Goal: Task Accomplishment & Management: Manage account settings

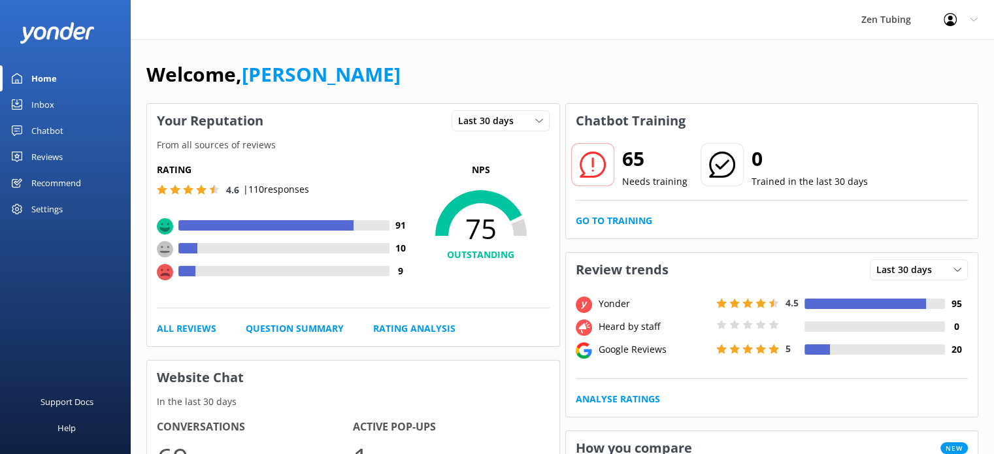
click at [51, 208] on div "Settings" at bounding box center [46, 209] width 31 height 26
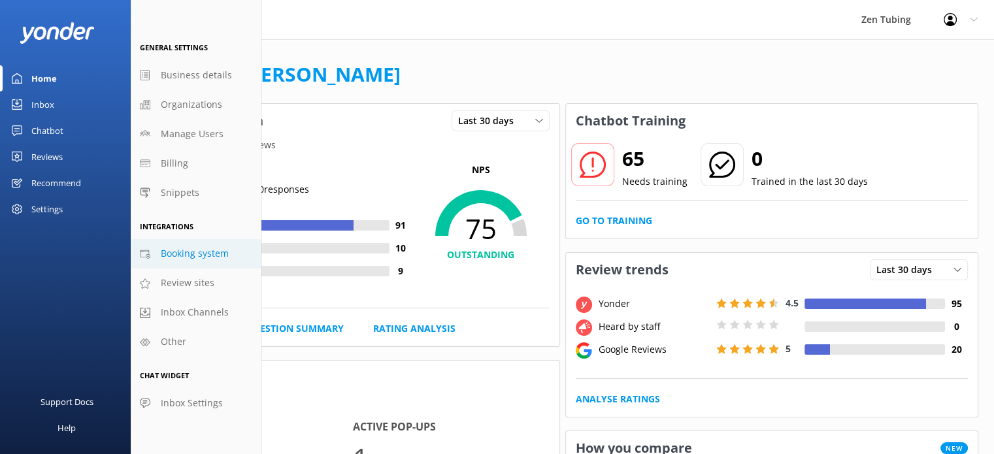
click at [207, 256] on span "Booking system" at bounding box center [195, 253] width 68 height 14
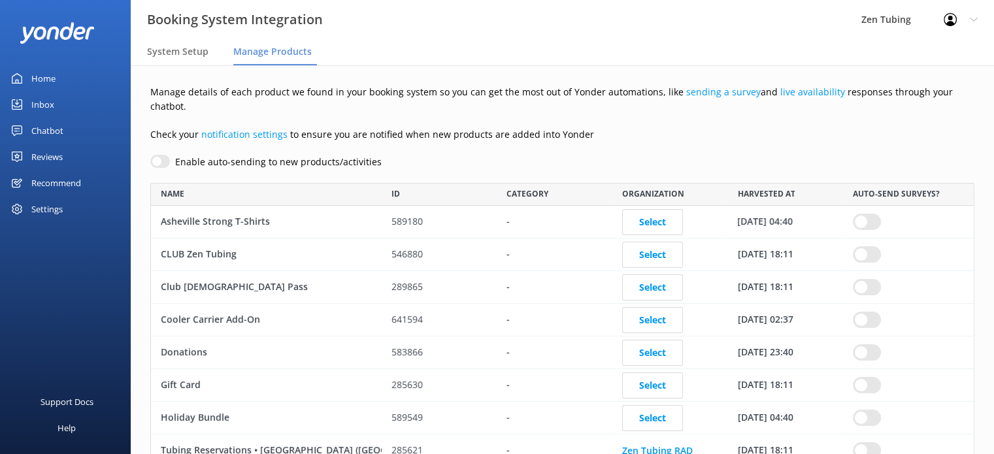
scroll to position [105, 0]
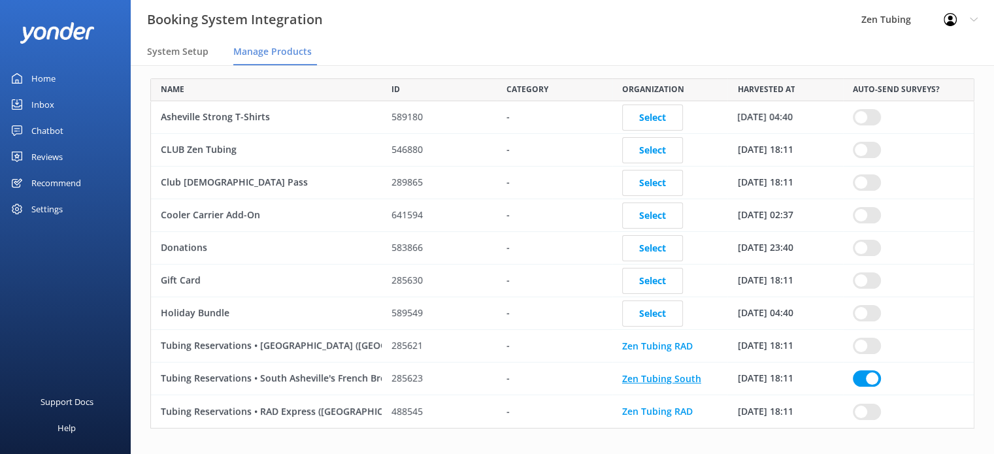
click at [667, 372] on link "Zen Tubing South" at bounding box center [661, 378] width 79 height 12
checkbox input "true"
select select "140"
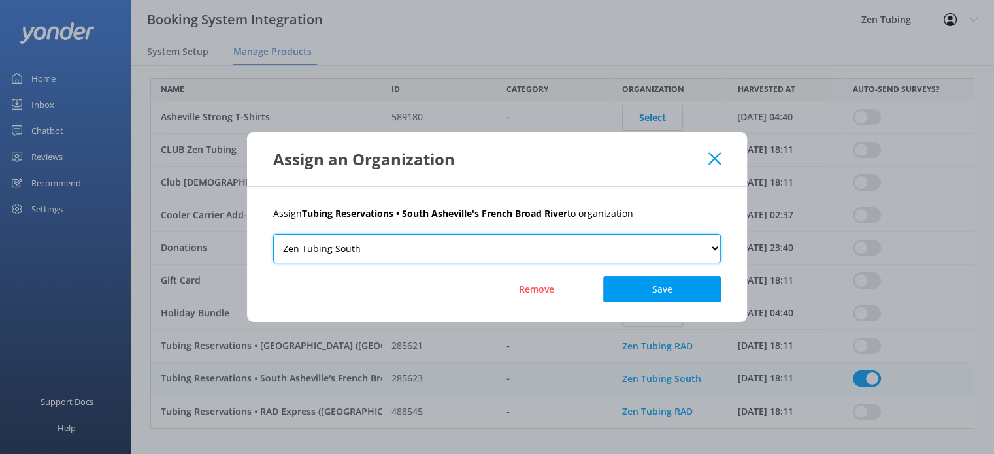
click at [600, 252] on select "Zen Tubing RAD Zen Tubing South" at bounding box center [497, 248] width 448 height 29
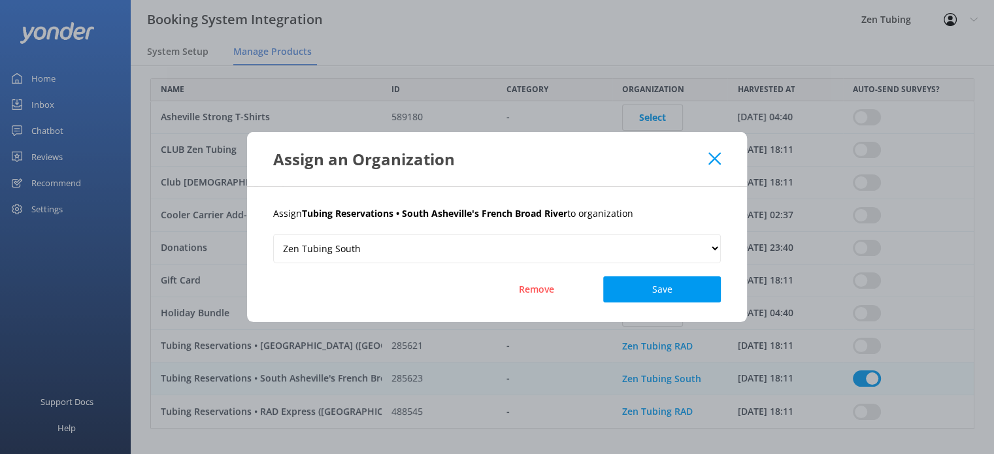
click at [707, 165] on div "Assign an Organization" at bounding box center [490, 159] width 435 height 22
click at [709, 161] on icon at bounding box center [715, 158] width 12 height 13
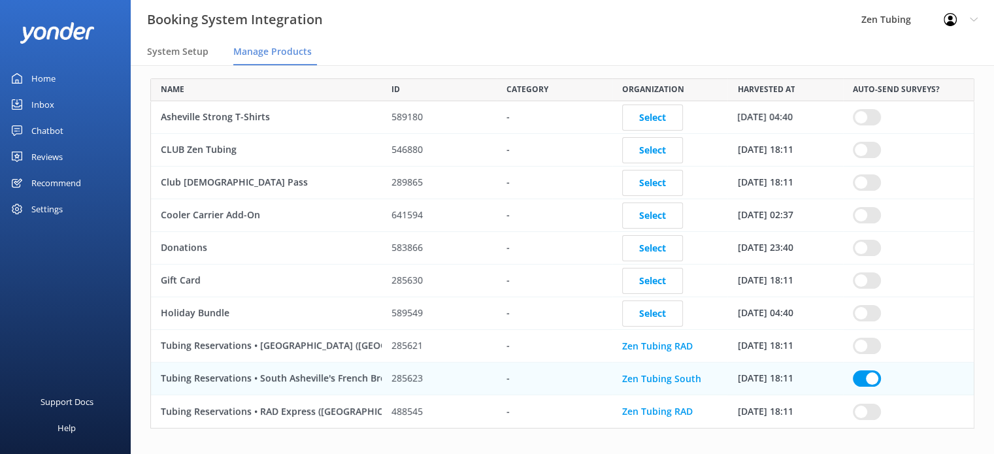
click at [499, 363] on div "-" at bounding box center [555, 379] width 116 height 33
click at [375, 363] on div "Tubing Reservations • South Asheville's French Broad River" at bounding box center [266, 379] width 231 height 33
checkbox input "true"
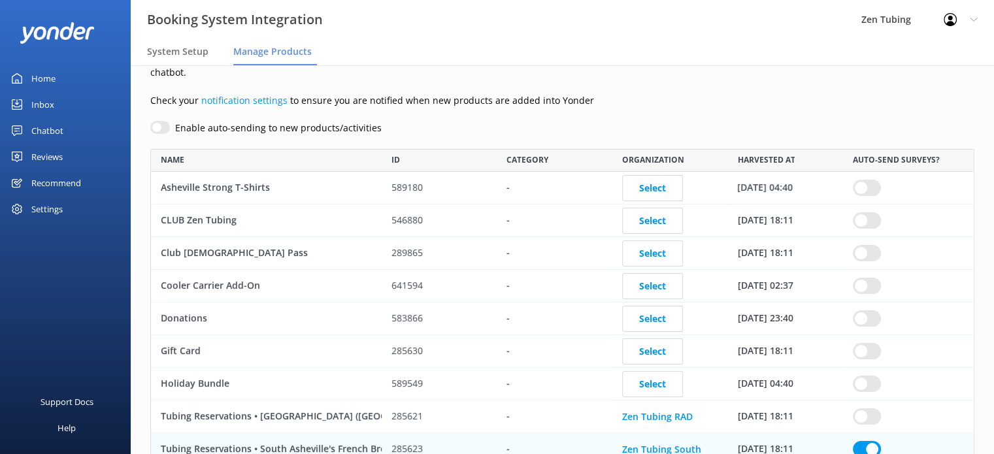
scroll to position [0, 0]
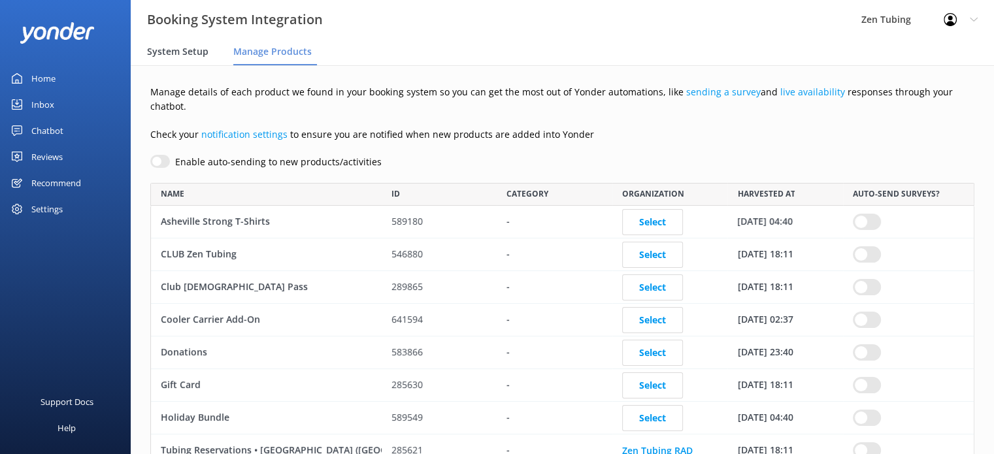
click at [194, 52] on span "System Setup" at bounding box center [177, 51] width 61 height 13
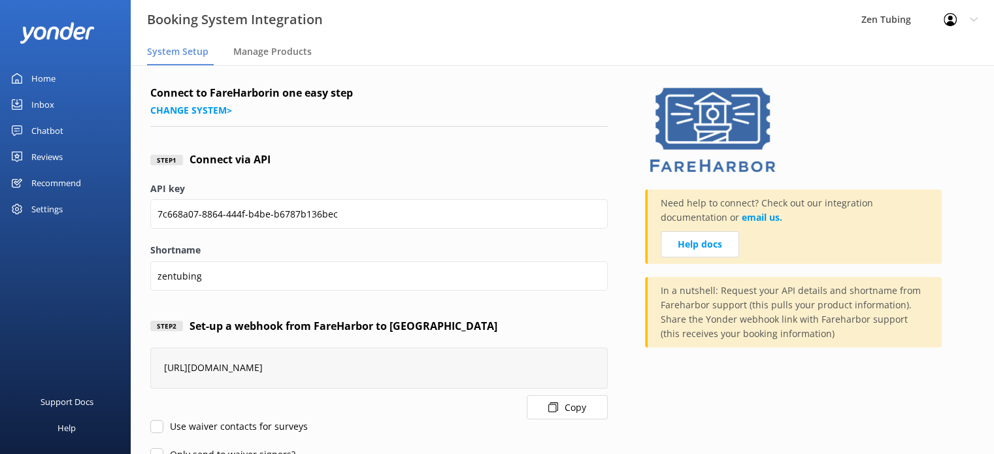
click at [41, 133] on div "Chatbot" at bounding box center [47, 131] width 32 height 26
